Goal: Information Seeking & Learning: Learn about a topic

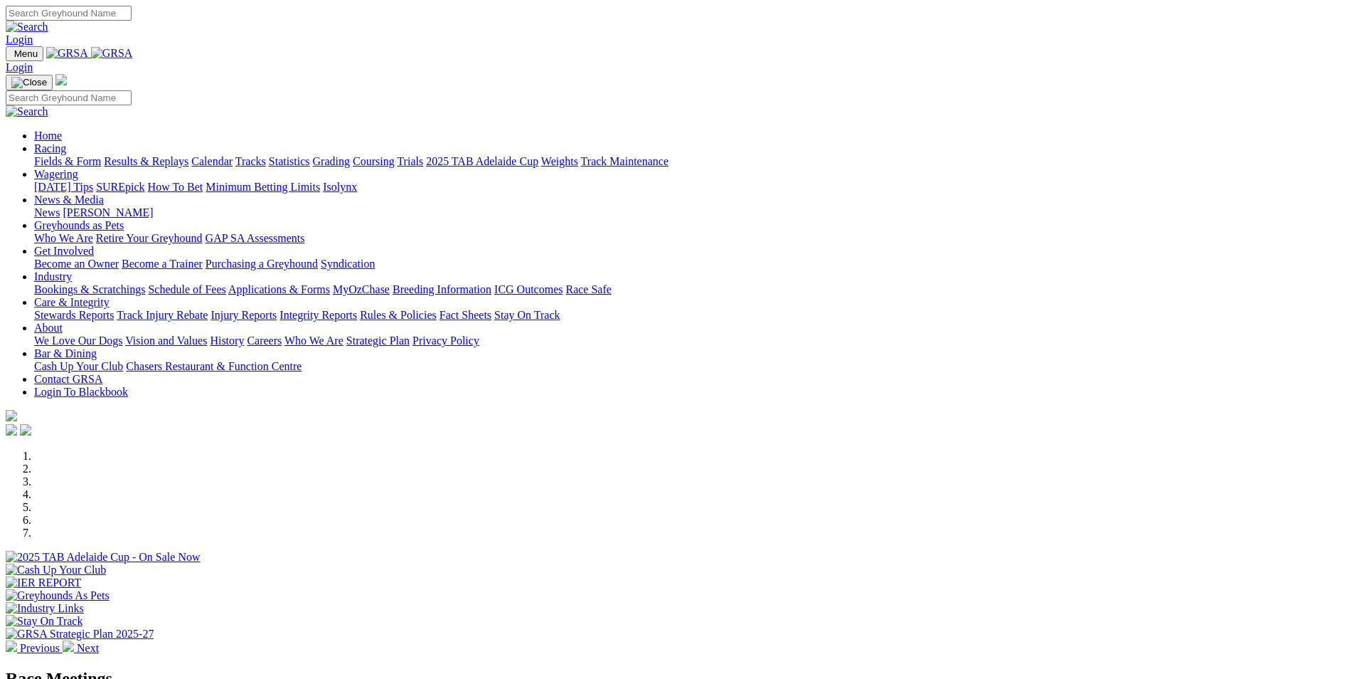
scroll to position [427, 0]
click at [66, 142] on link "Racing" at bounding box center [50, 148] width 32 height 12
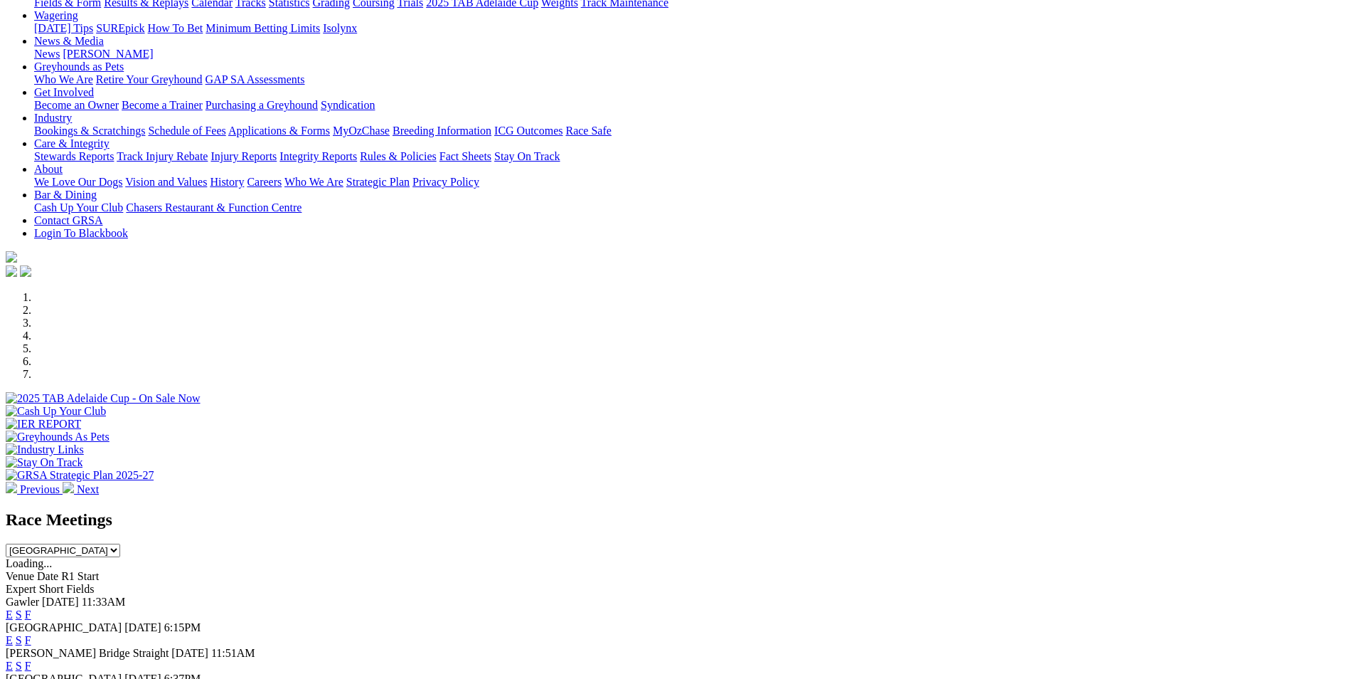
scroll to position [142, 0]
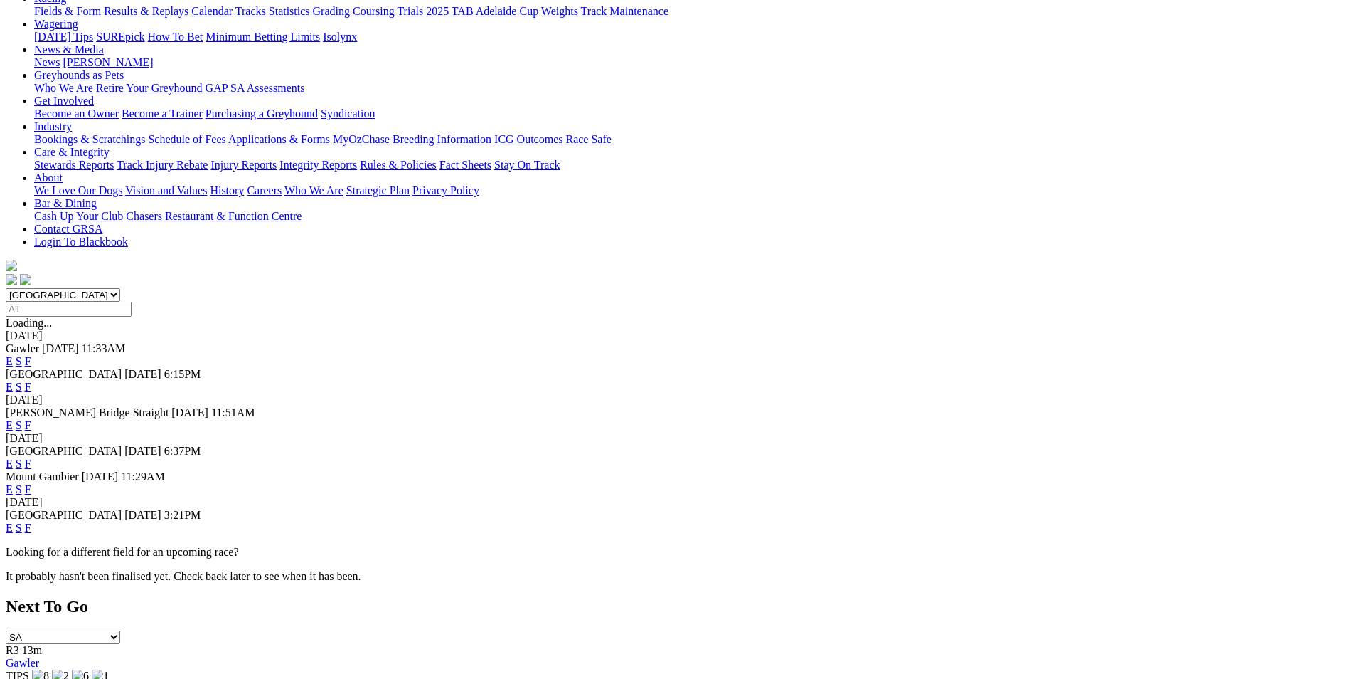
scroll to position [213, 0]
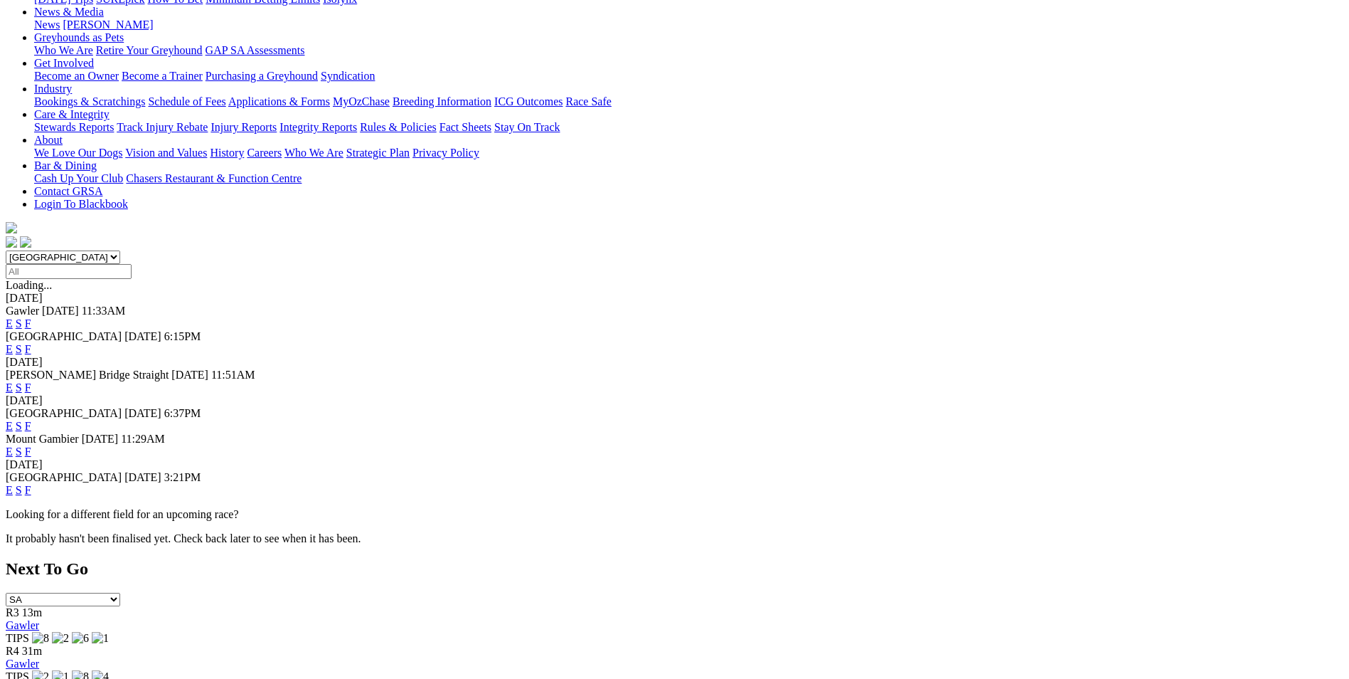
click at [31, 484] on link "F" at bounding box center [28, 490] width 6 height 12
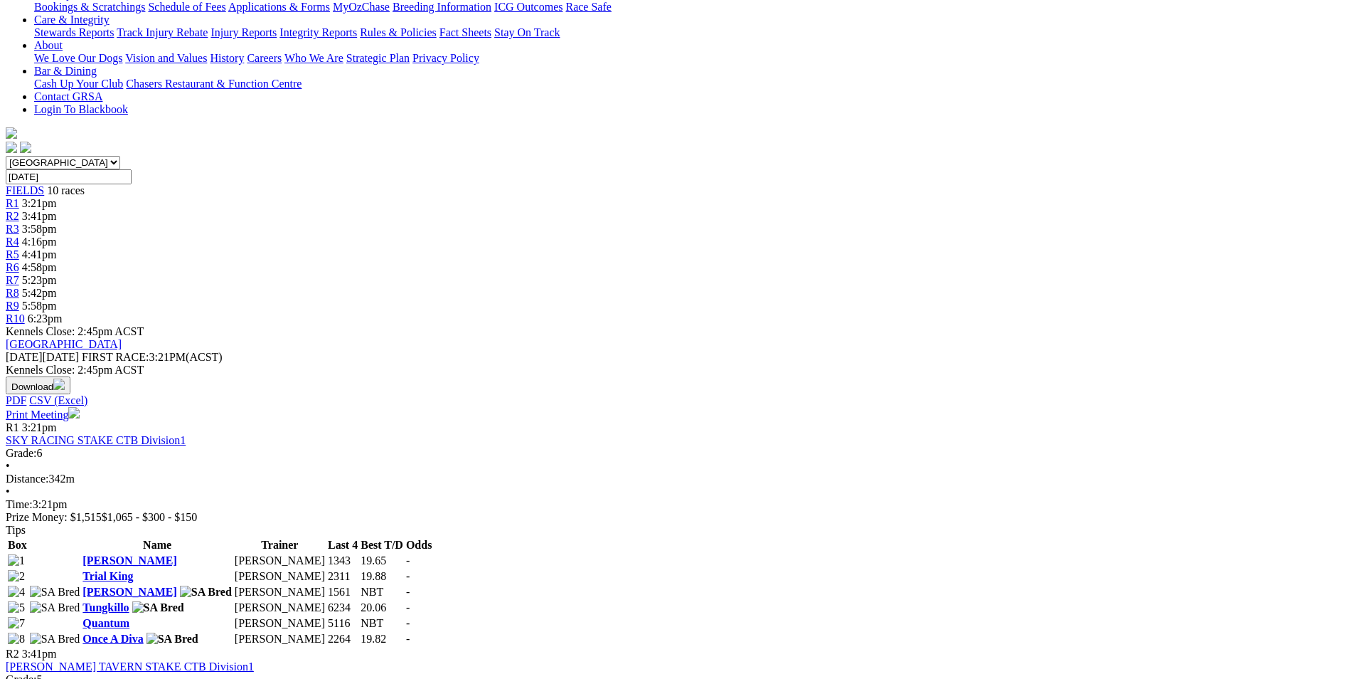
scroll to position [284, 0]
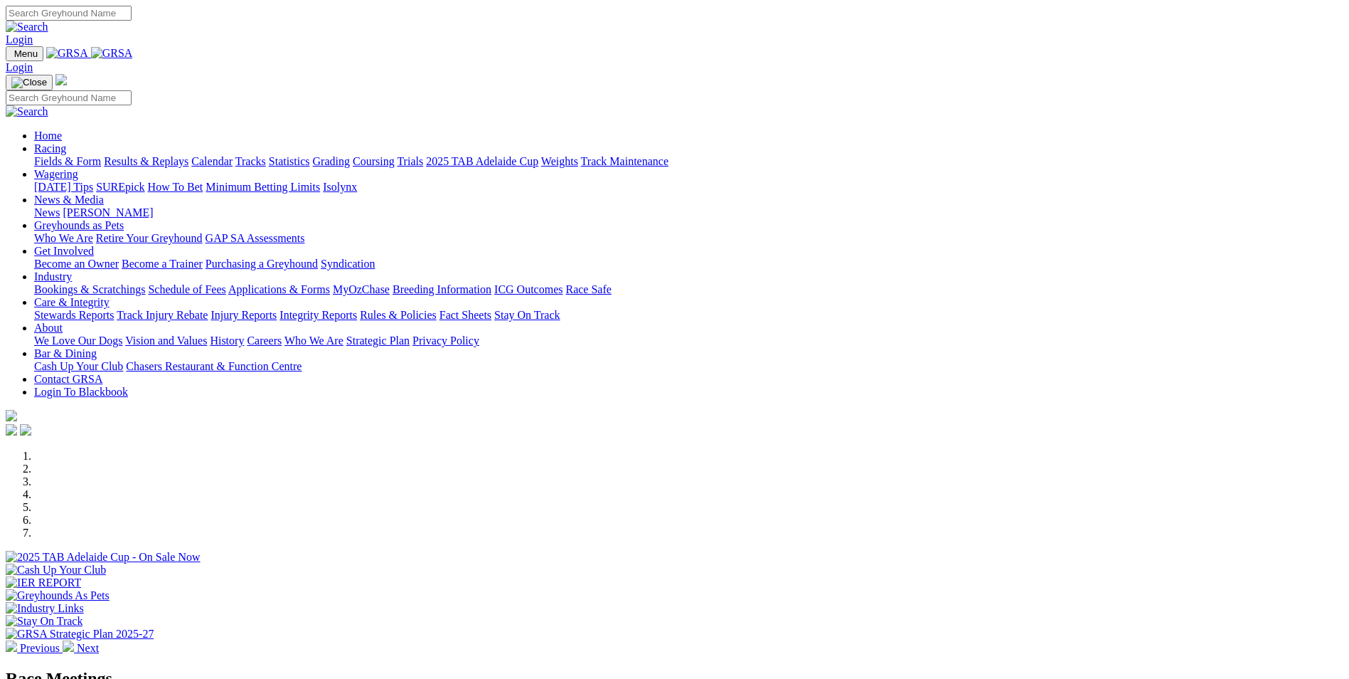
scroll to position [427, 0]
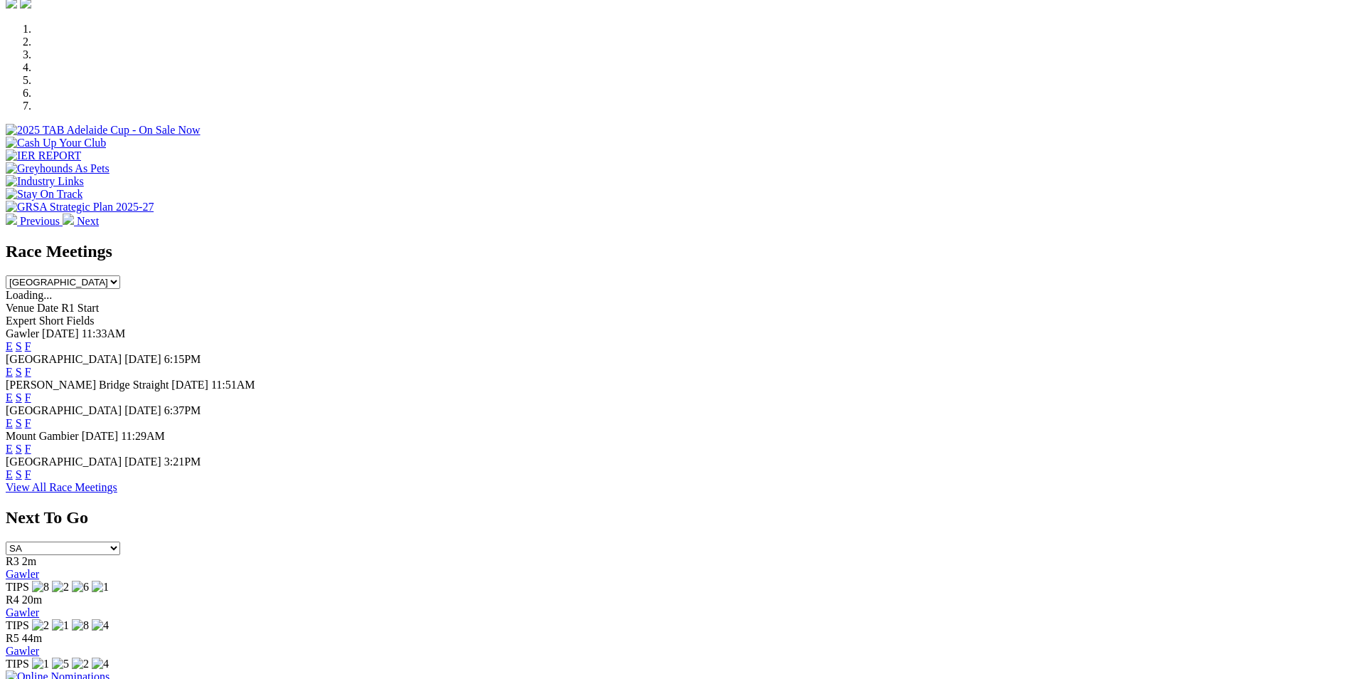
click at [13, 480] on link "E" at bounding box center [9, 474] width 7 height 12
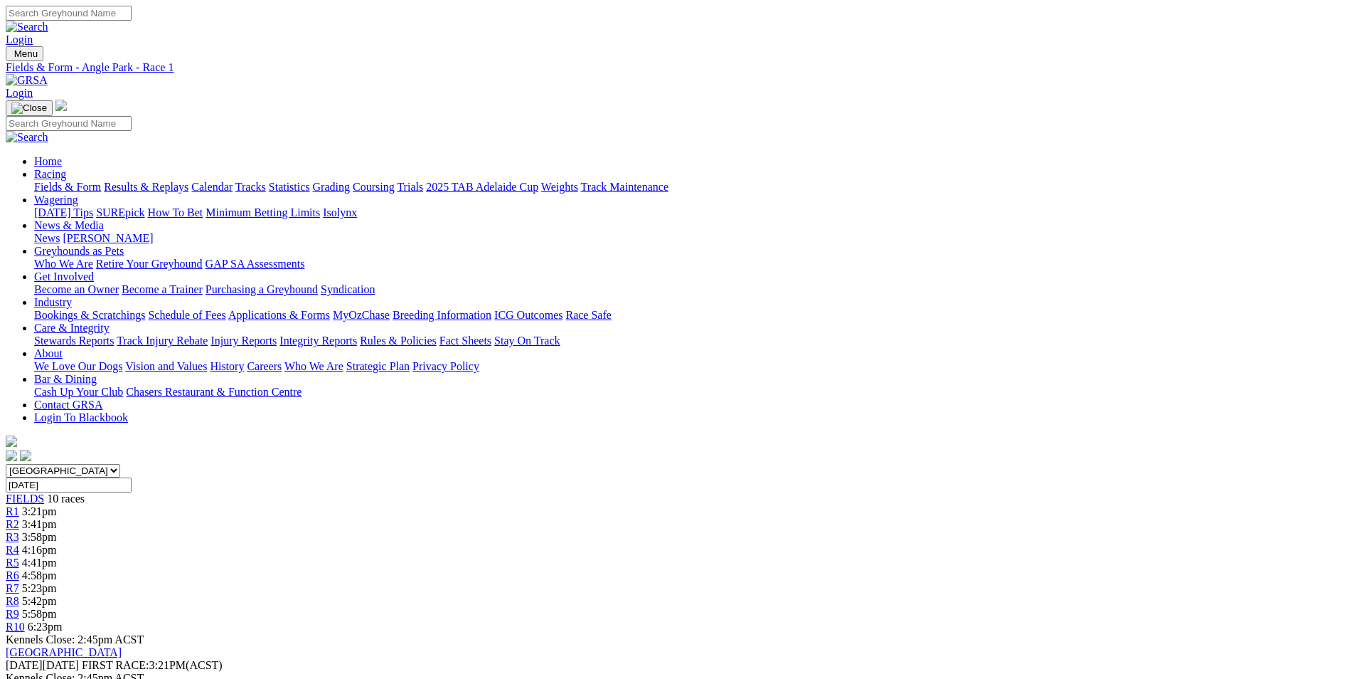
click at [1090, 620] on div "R10 6:23pm" at bounding box center [675, 626] width 1338 height 13
click at [19, 556] on span "R5" at bounding box center [13, 562] width 14 height 12
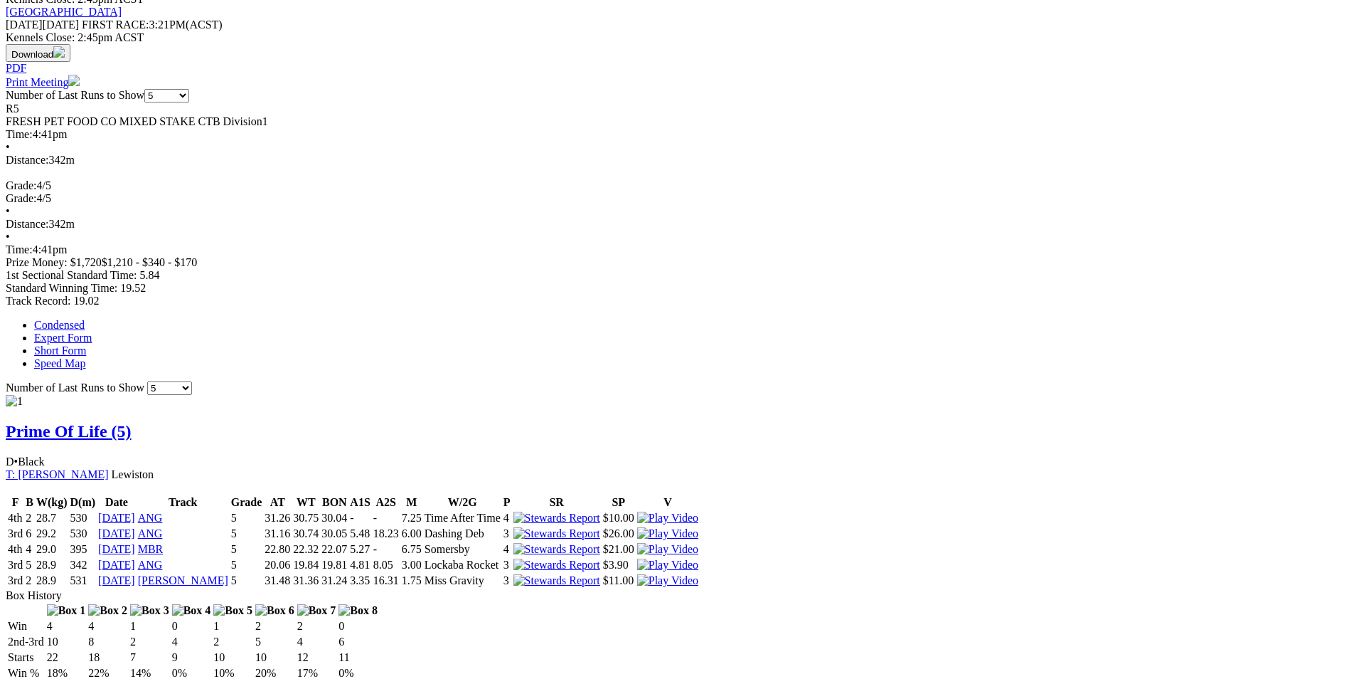
scroll to position [711, 0]
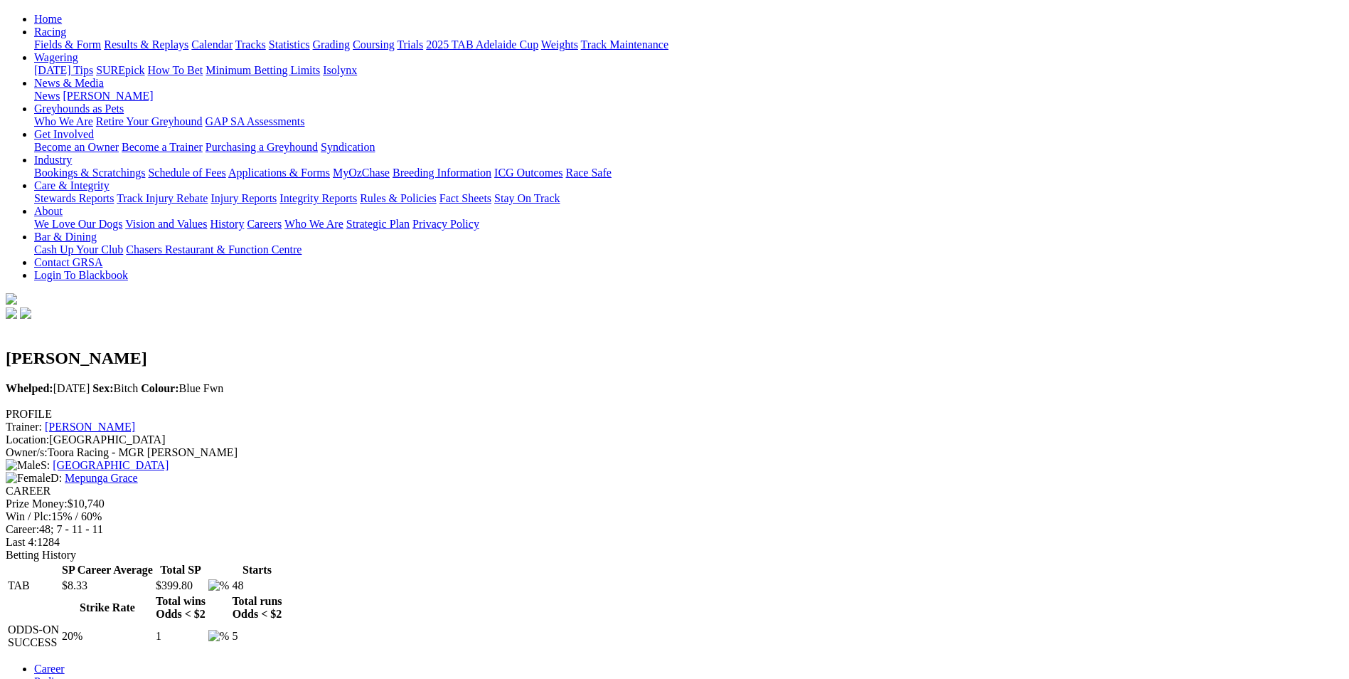
scroll to position [71, 0]
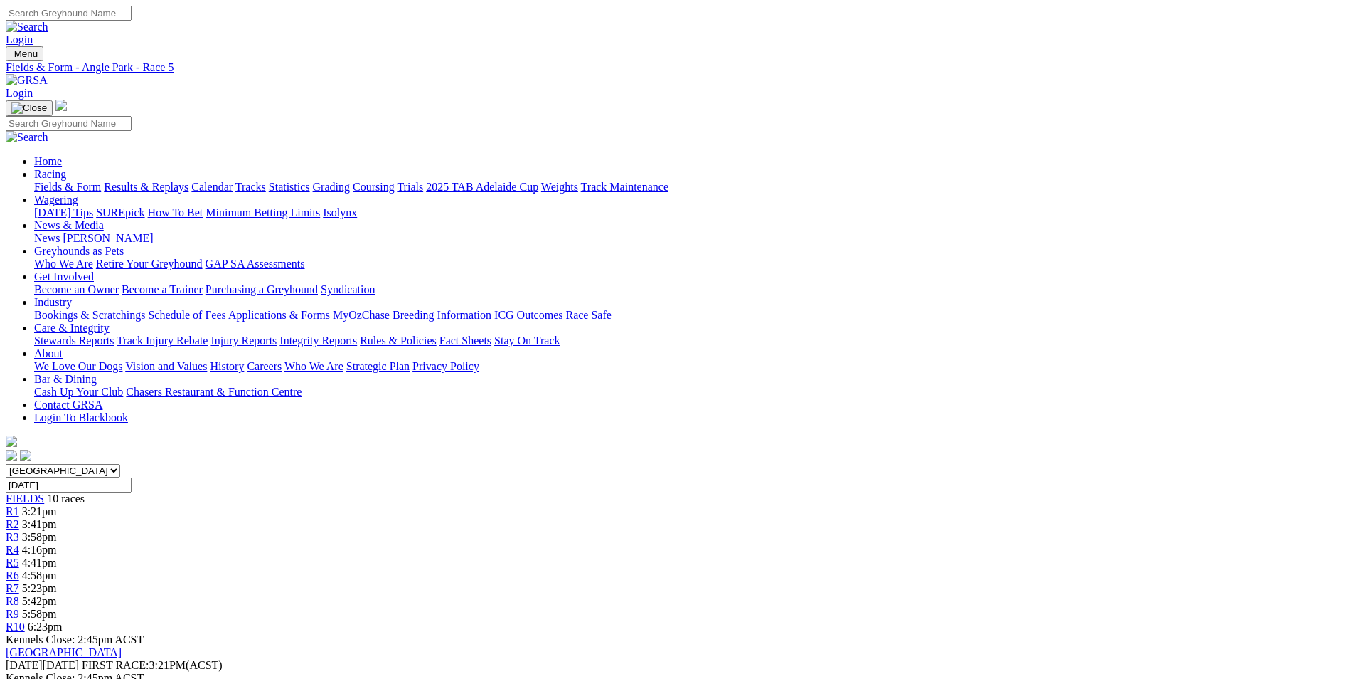
click at [63, 620] on span "6:23pm" at bounding box center [45, 626] width 35 height 12
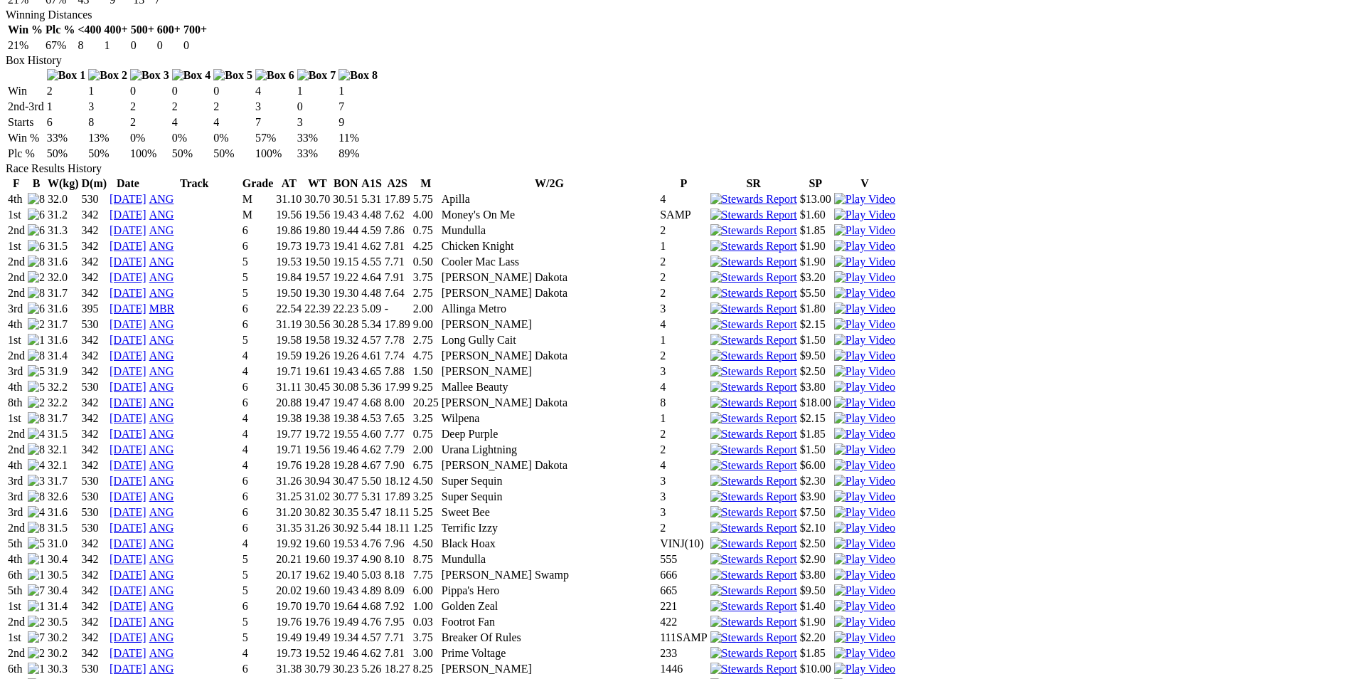
scroll to position [853, 0]
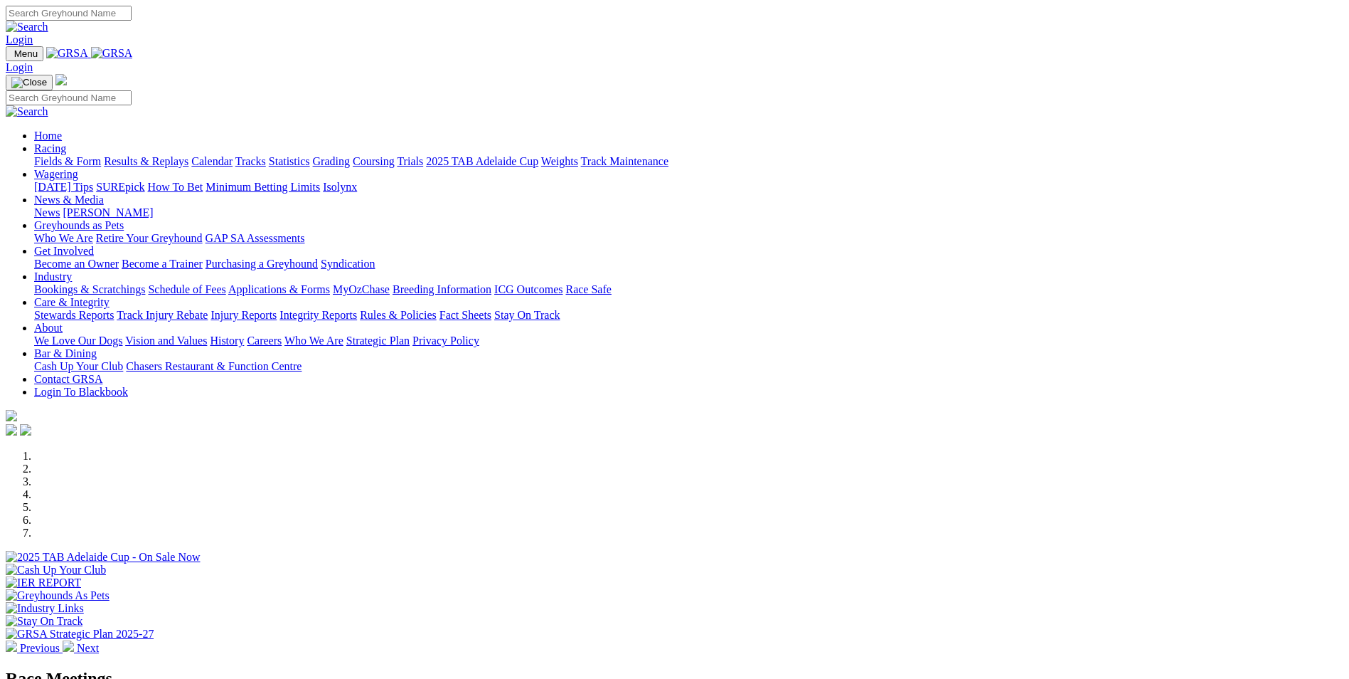
scroll to position [498, 0]
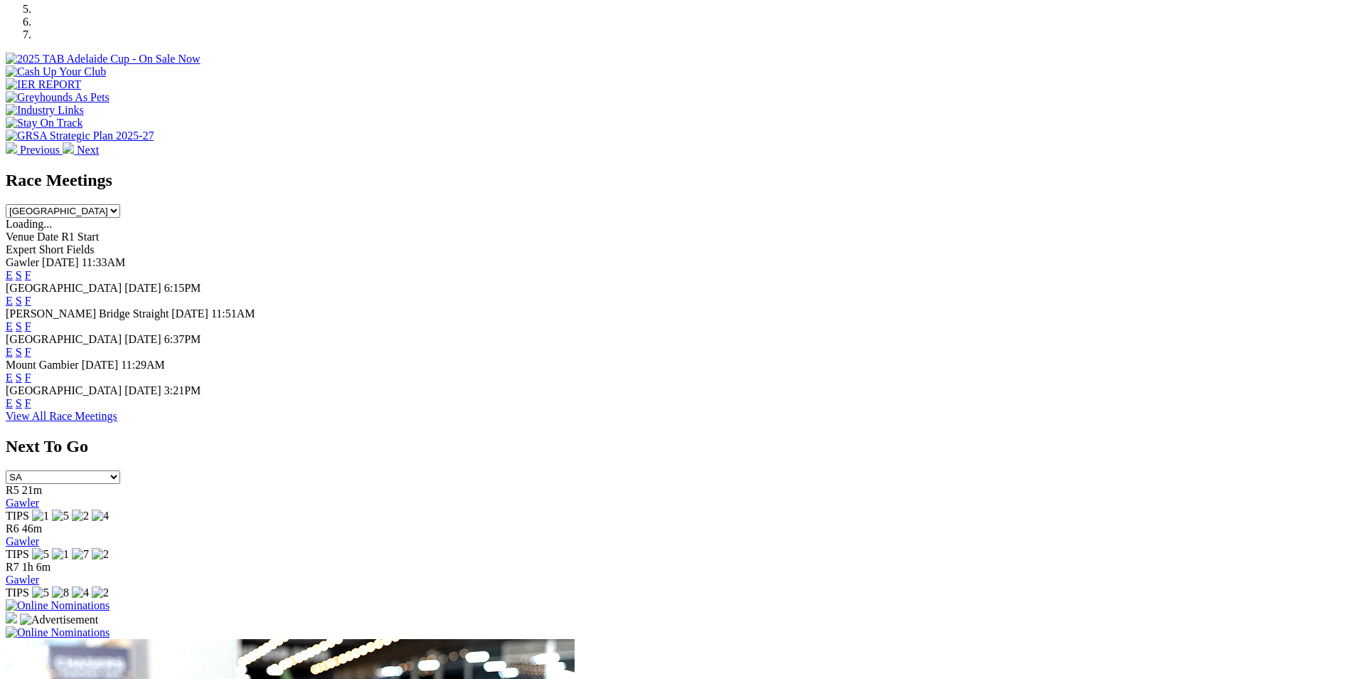
click at [31, 408] on link "F" at bounding box center [28, 403] width 6 height 12
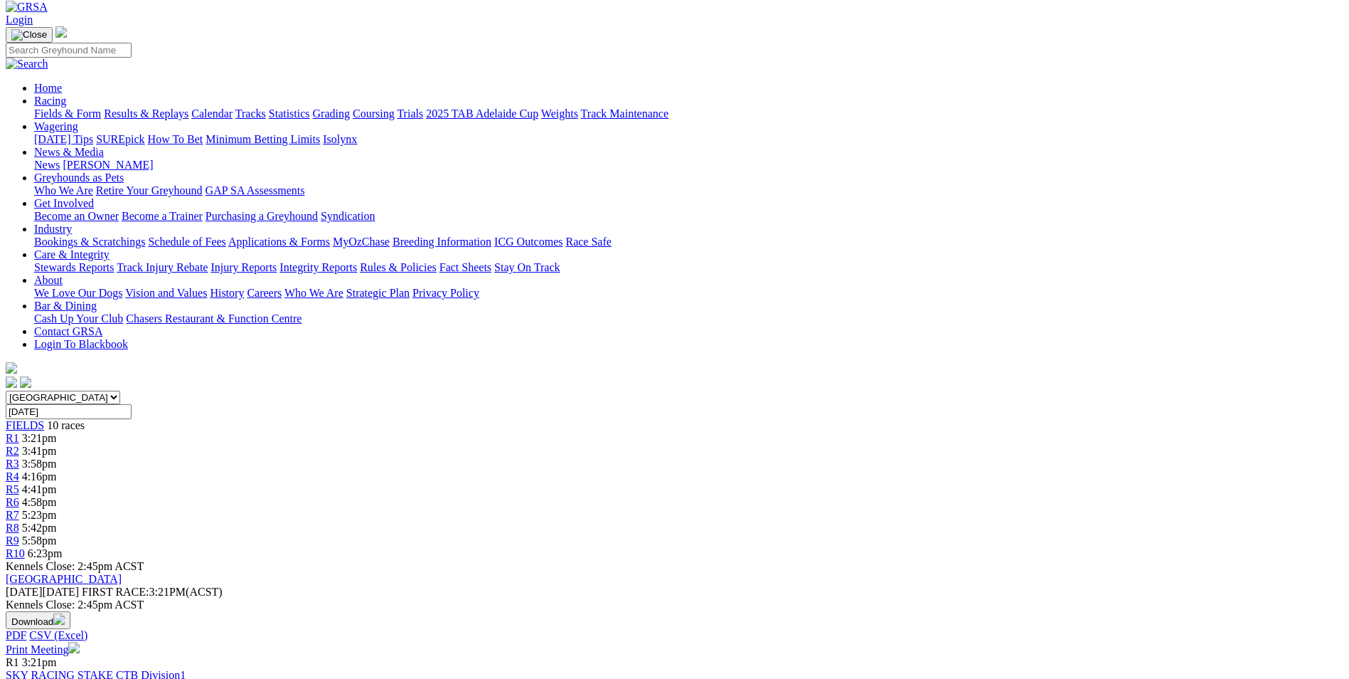
scroll to position [71, 0]
